Goal: Task Accomplishment & Management: Use online tool/utility

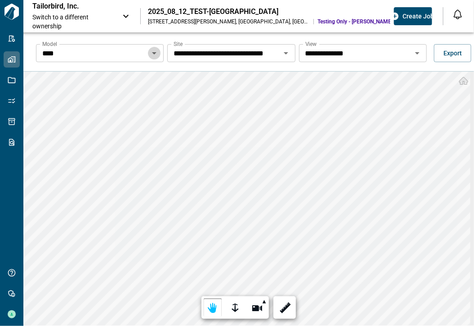
click at [157, 54] on icon "Open" at bounding box center [154, 53] width 11 height 11
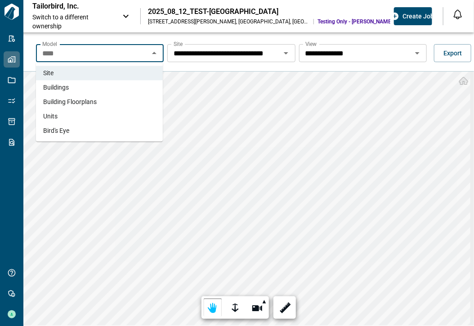
click at [105, 113] on li "Units" at bounding box center [99, 116] width 127 height 14
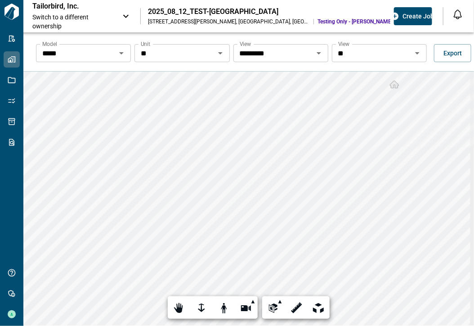
click at [176, 53] on input "**" at bounding box center [174, 53] width 75 height 13
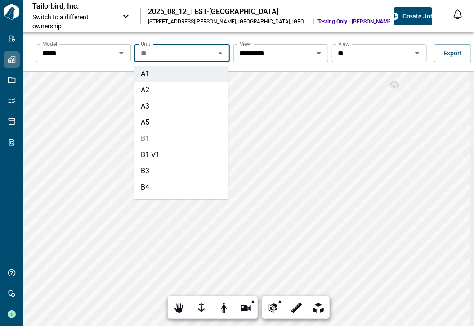
click at [154, 140] on li "B1" at bounding box center [181, 139] width 95 height 16
